Goal: Find specific page/section: Find specific page/section

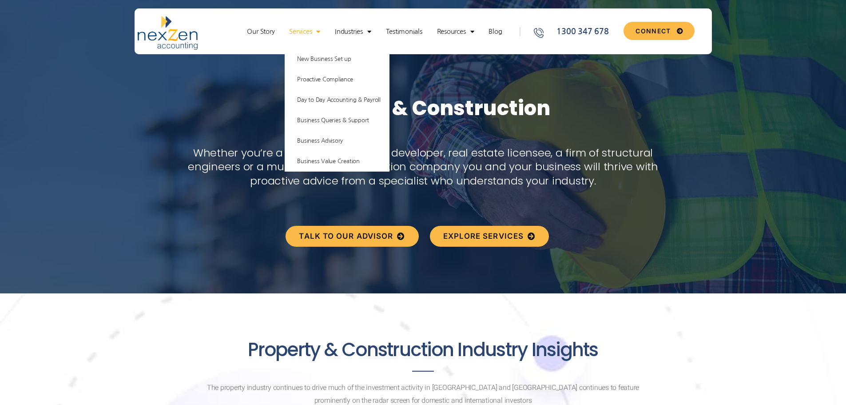
click at [318, 30] on span "Menu" at bounding box center [316, 32] width 8 height 16
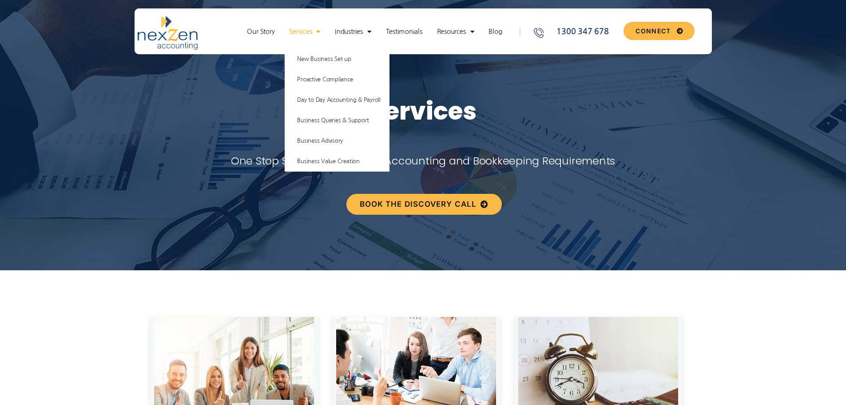
click at [318, 32] on span "Menu" at bounding box center [316, 32] width 8 height 16
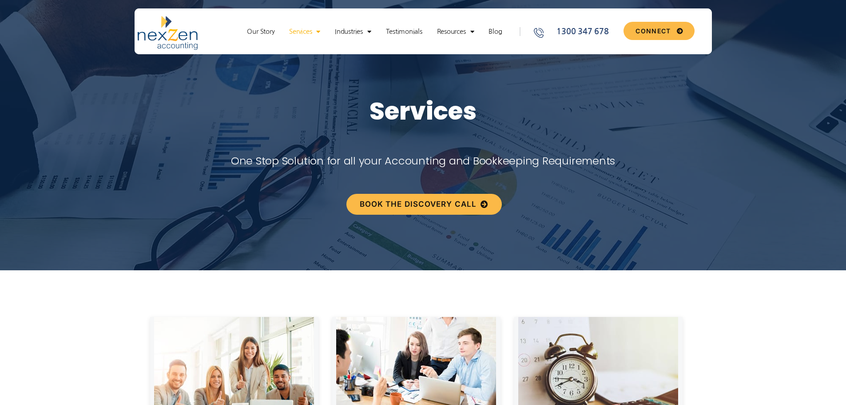
click at [318, 32] on span "Menu" at bounding box center [316, 32] width 8 height 16
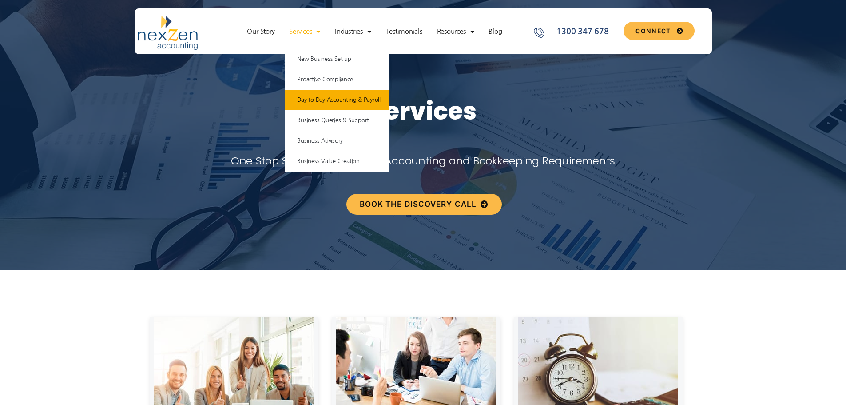
click at [313, 101] on link "Day to Day Accounting & Payroll" at bounding box center [337, 100] width 105 height 20
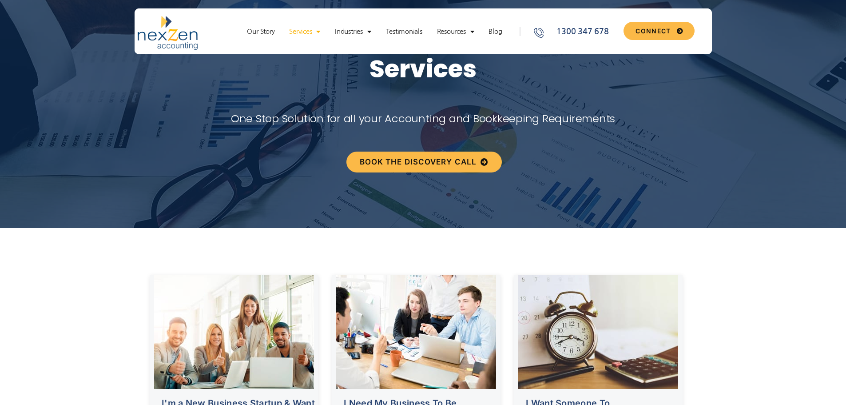
scroll to position [74, 0]
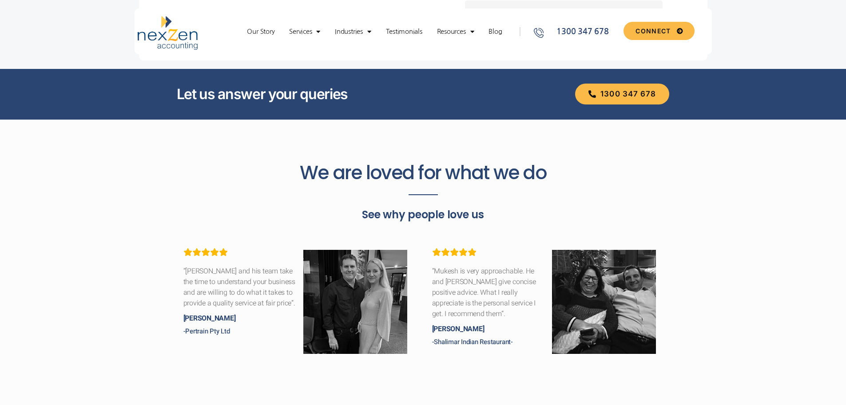
scroll to position [518, 0]
